Goal: Information Seeking & Learning: Learn about a topic

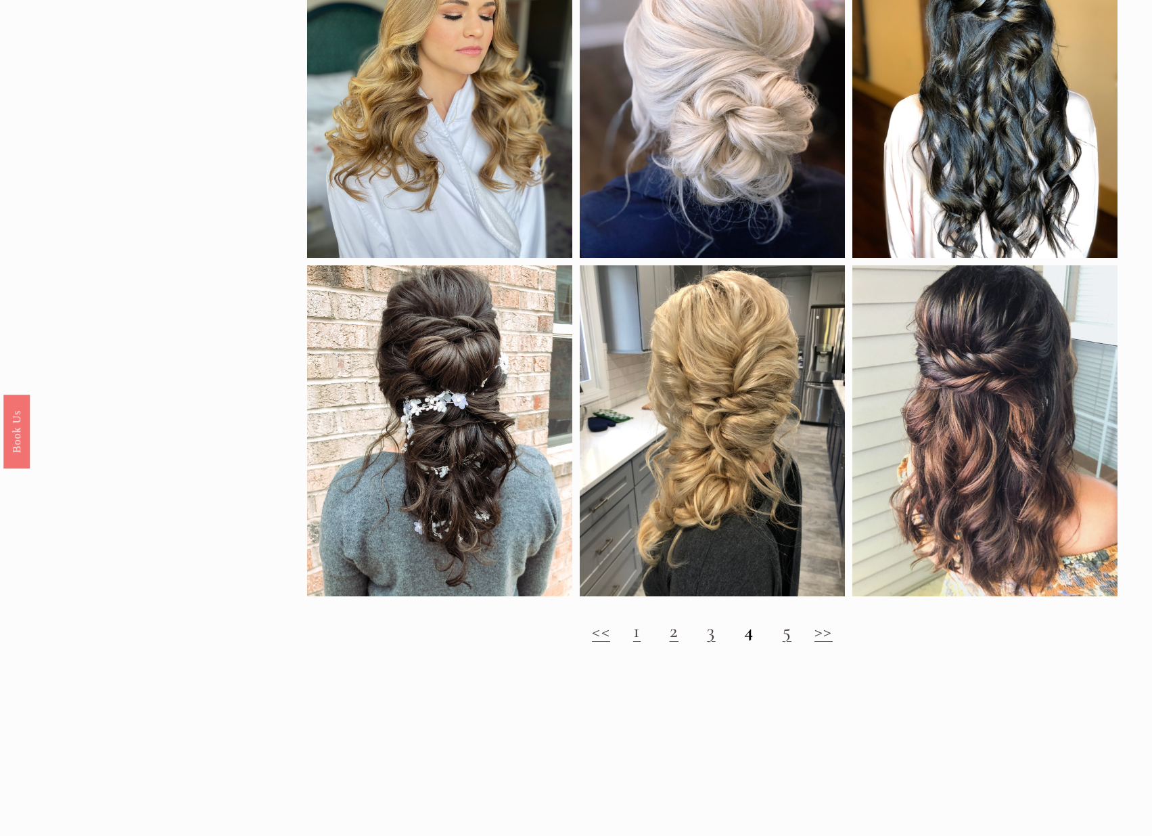
scroll to position [1150, 0]
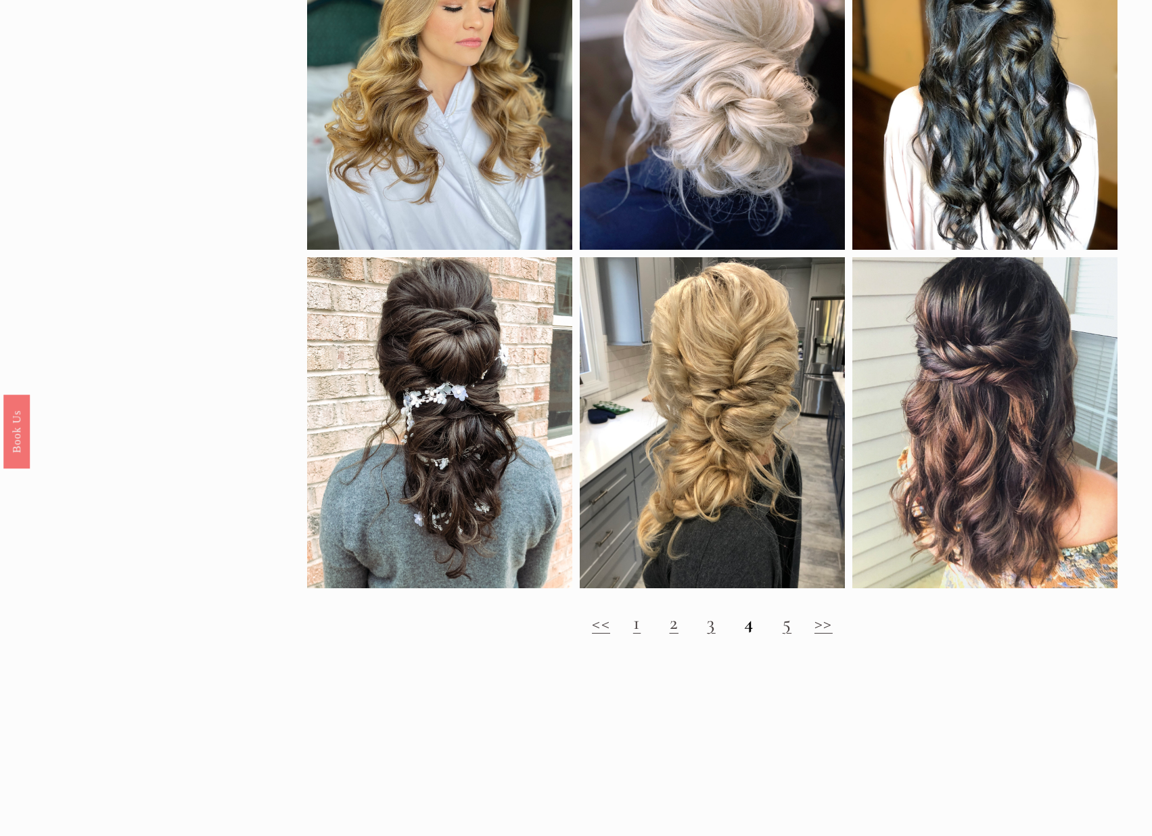
click at [675, 634] on link "2" at bounding box center [674, 622] width 9 height 24
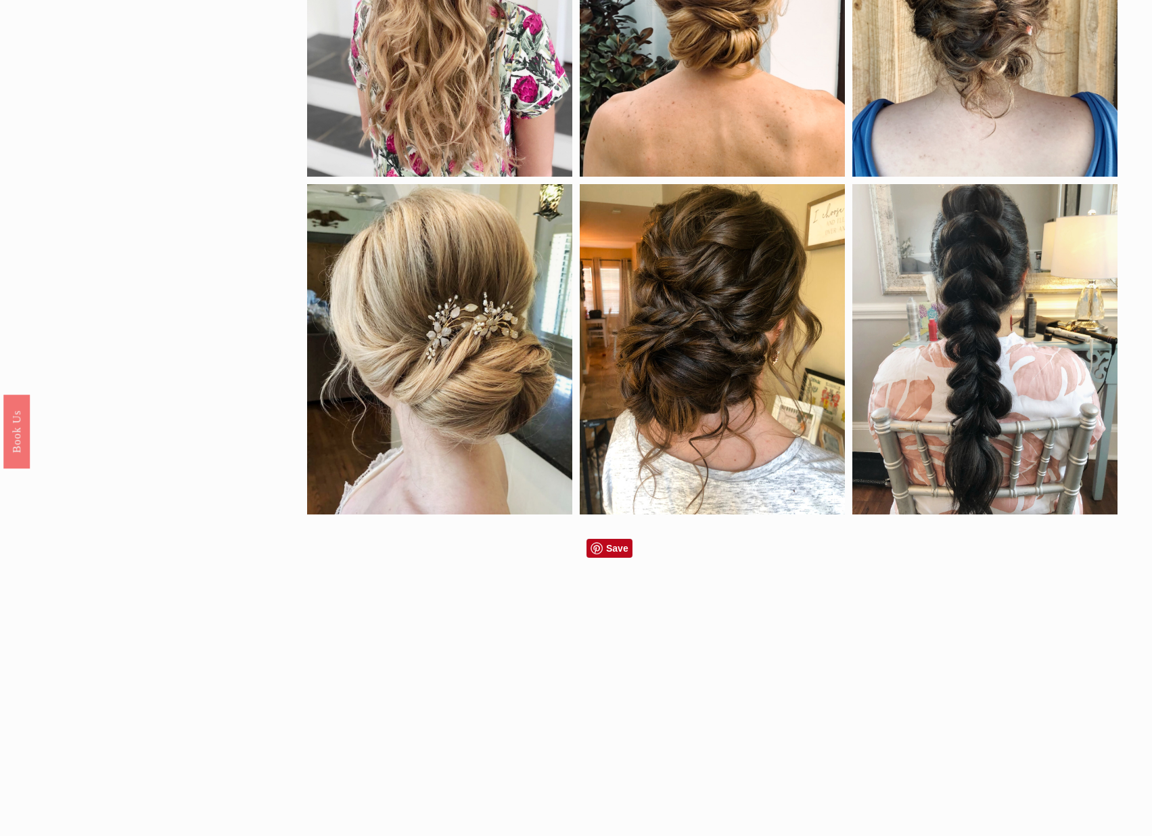
scroll to position [1218, 0]
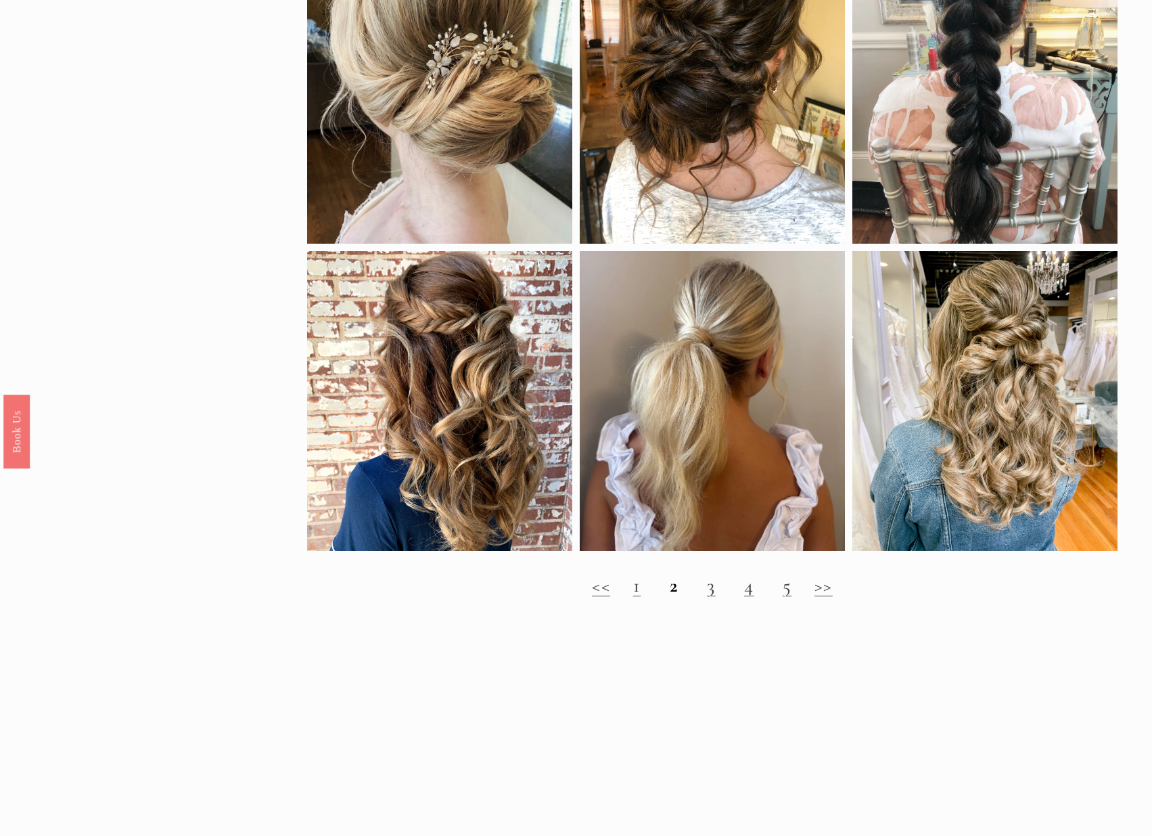
click at [710, 597] on link "3" at bounding box center [711, 585] width 8 height 24
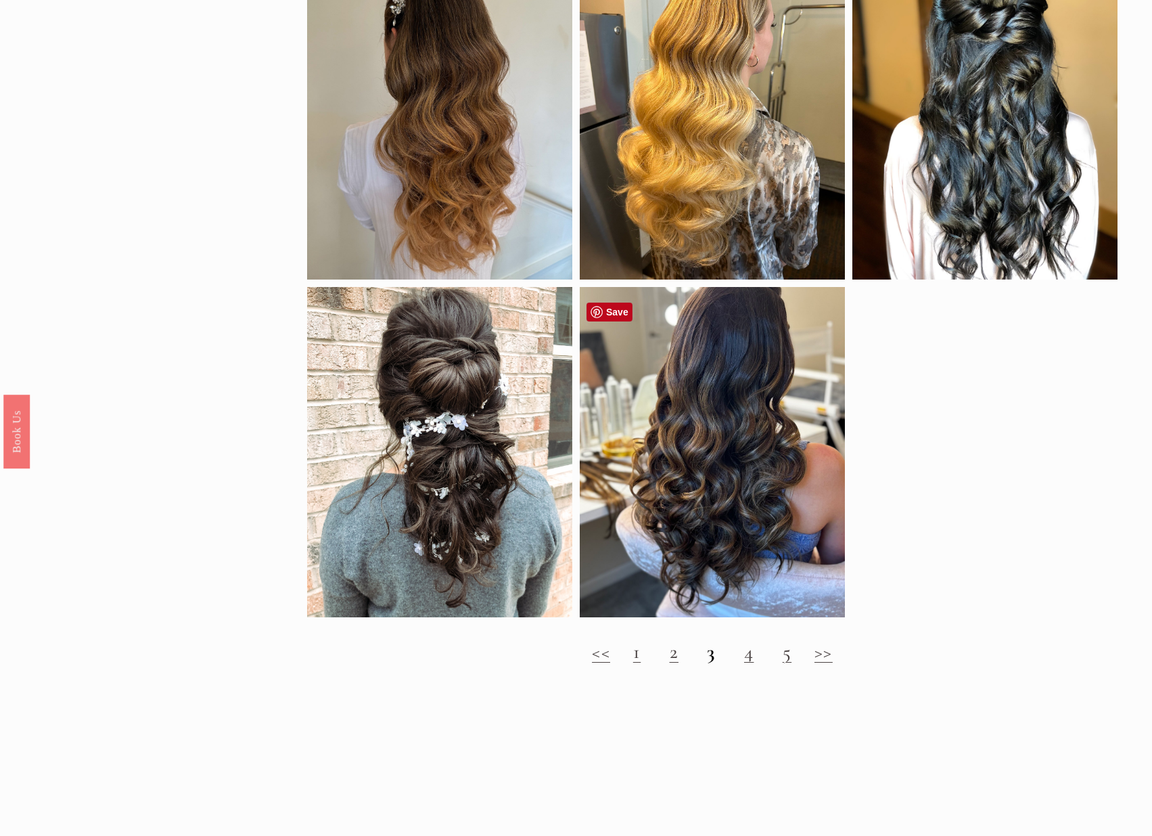
scroll to position [1150, 0]
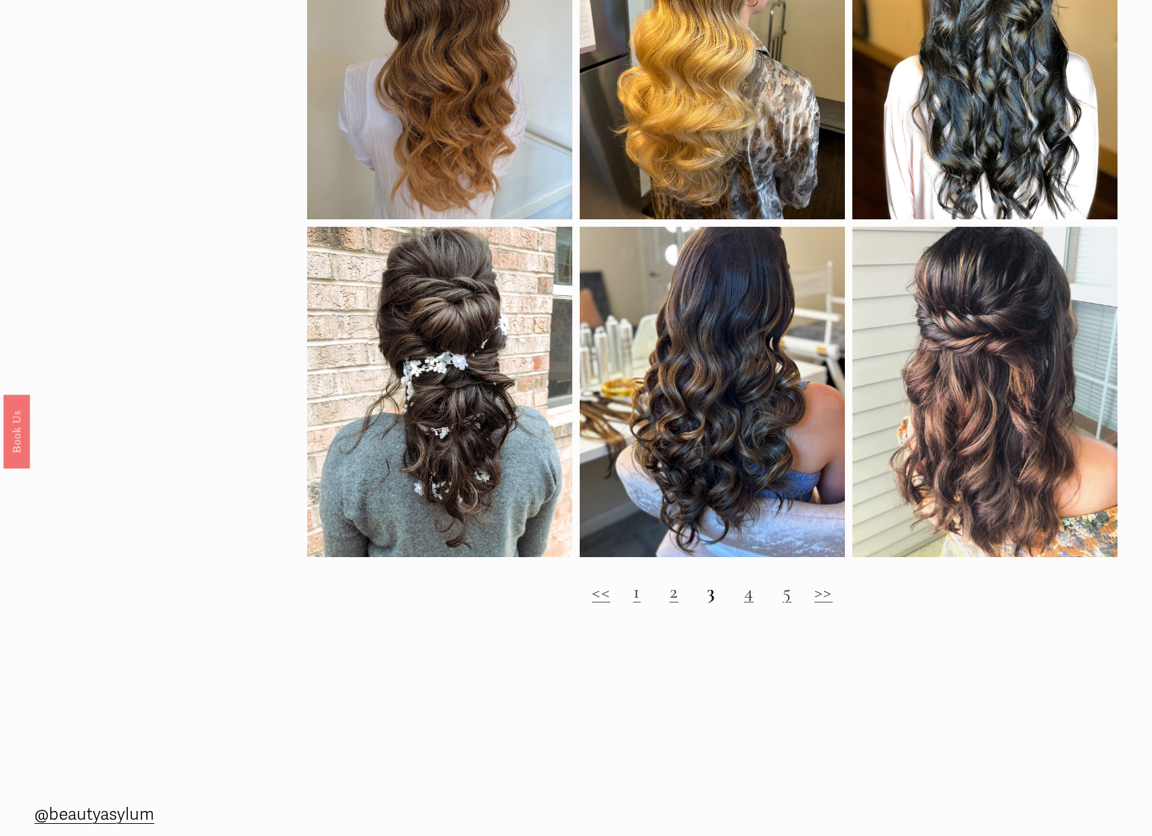
click at [750, 603] on link "4" at bounding box center [748, 591] width 9 height 24
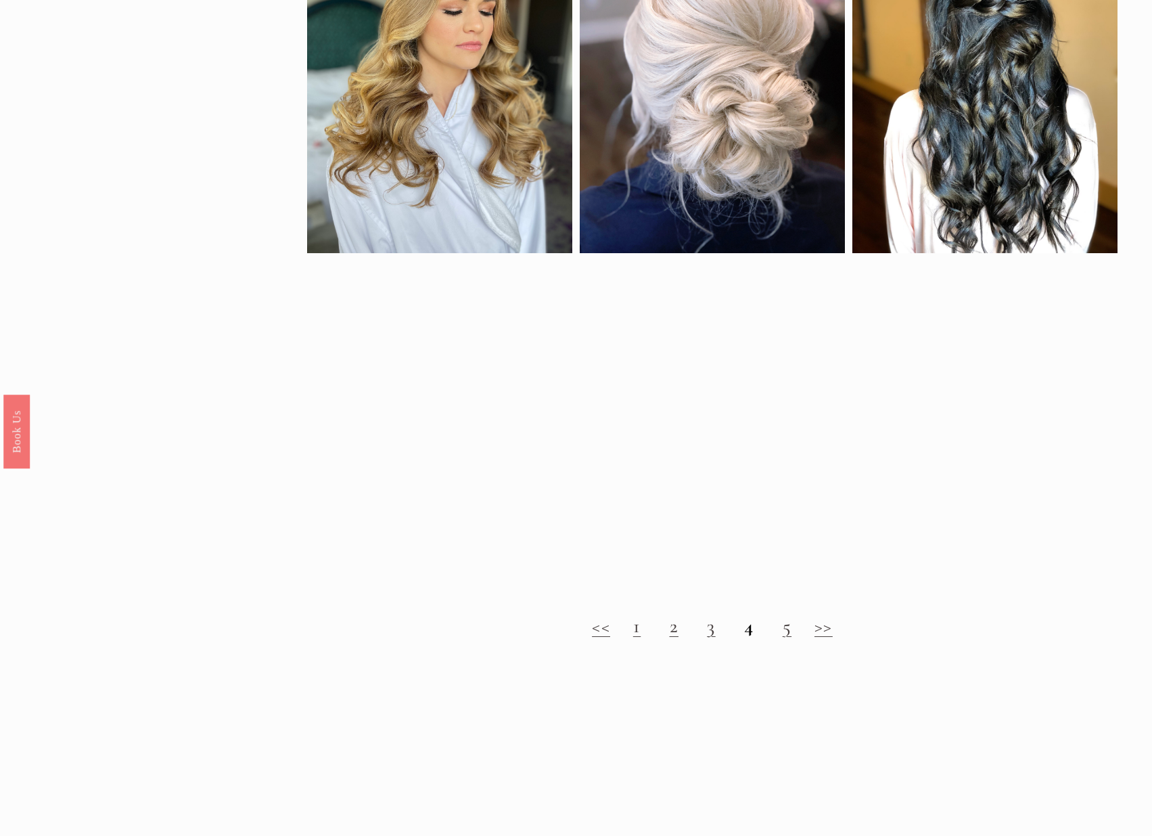
scroll to position [1150, 0]
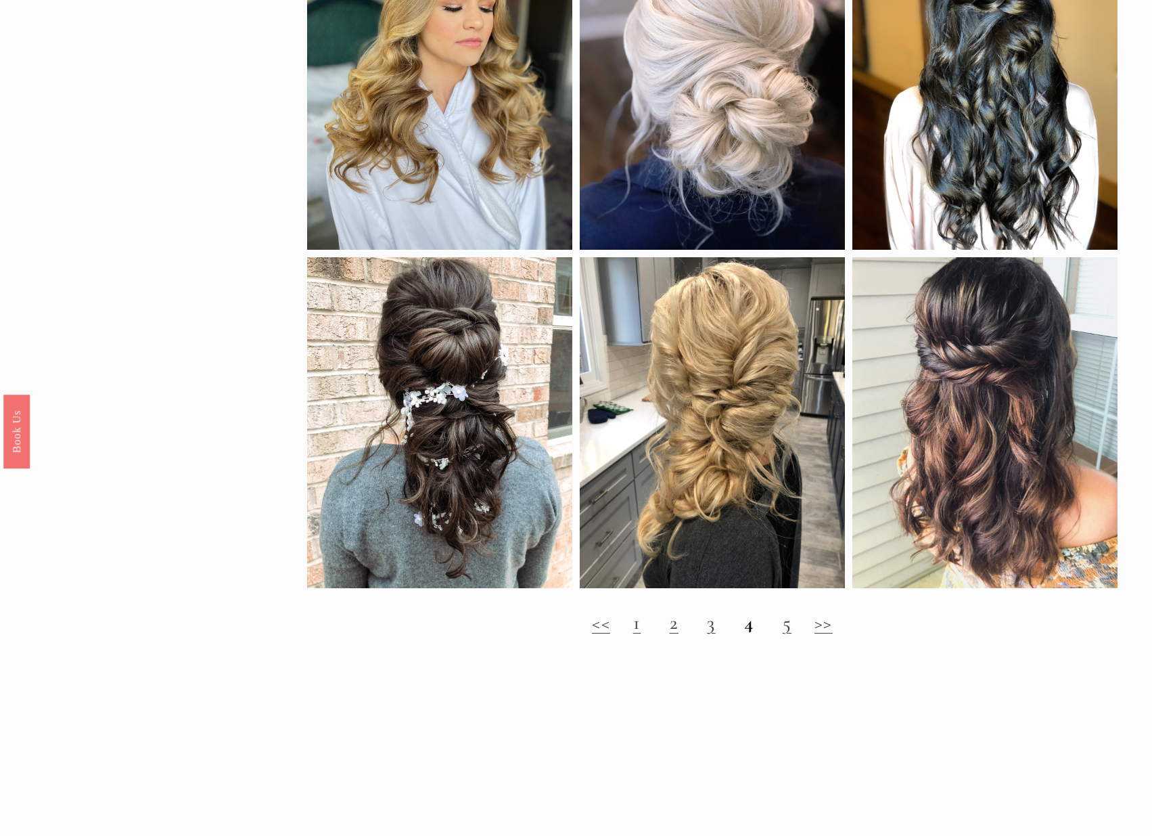
click at [783, 634] on link "5" at bounding box center [787, 622] width 9 height 24
